Goal: Check status: Check status

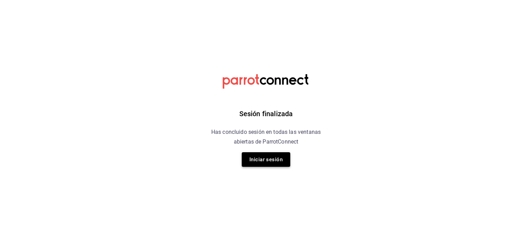
click at [261, 160] on button "Iniciar sesión" at bounding box center [266, 159] width 48 height 15
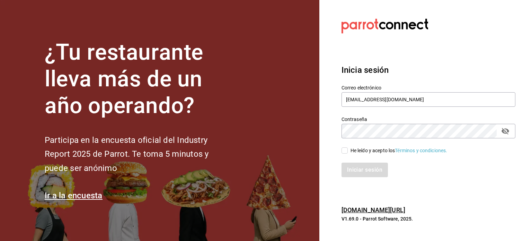
click at [345, 150] on input "He leído y acepto los Términos y condiciones." at bounding box center [344, 150] width 6 height 6
checkbox input "true"
click at [358, 167] on button "Iniciar sesión" at bounding box center [364, 169] width 47 height 15
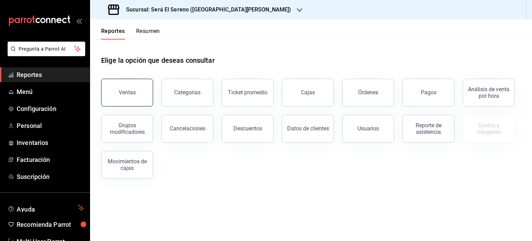
click at [127, 95] on div "Ventas" at bounding box center [127, 92] width 17 height 7
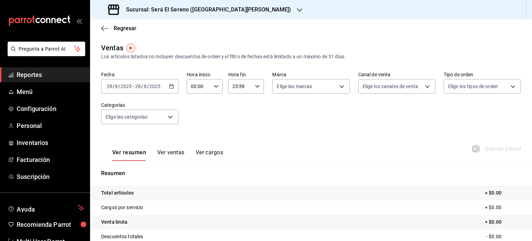
click at [169, 87] on icon "button" at bounding box center [171, 86] width 5 height 5
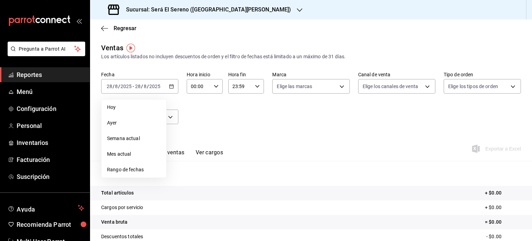
click at [144, 121] on span "Ayer" at bounding box center [134, 122] width 54 height 7
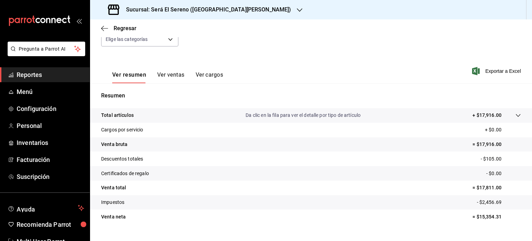
scroll to position [91, 0]
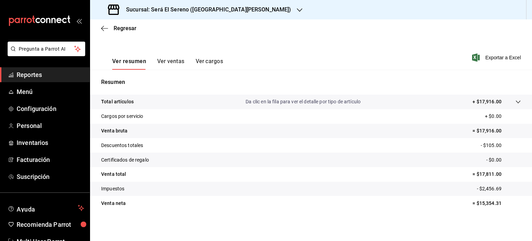
click at [297, 9] on icon "button" at bounding box center [300, 10] width 6 height 6
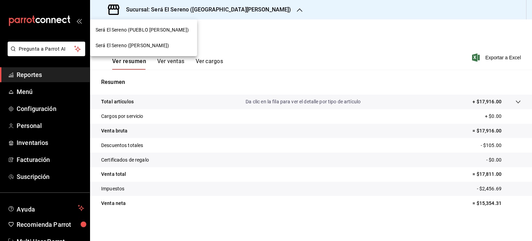
click at [173, 45] on div "Será El Sereno ([PERSON_NAME])" at bounding box center [144, 45] width 96 height 7
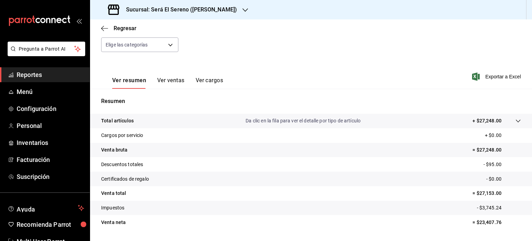
scroll to position [79, 0]
